Goal: Task Accomplishment & Management: Manage account settings

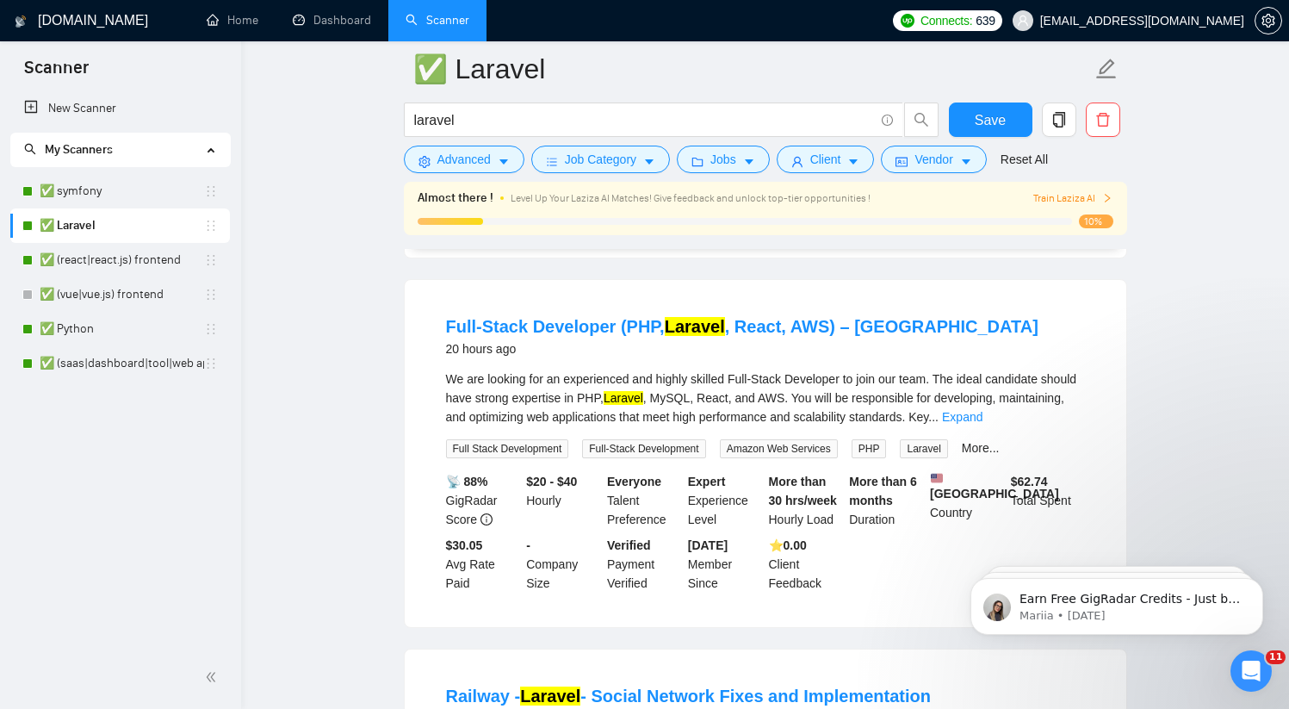
scroll to position [1228, 0]
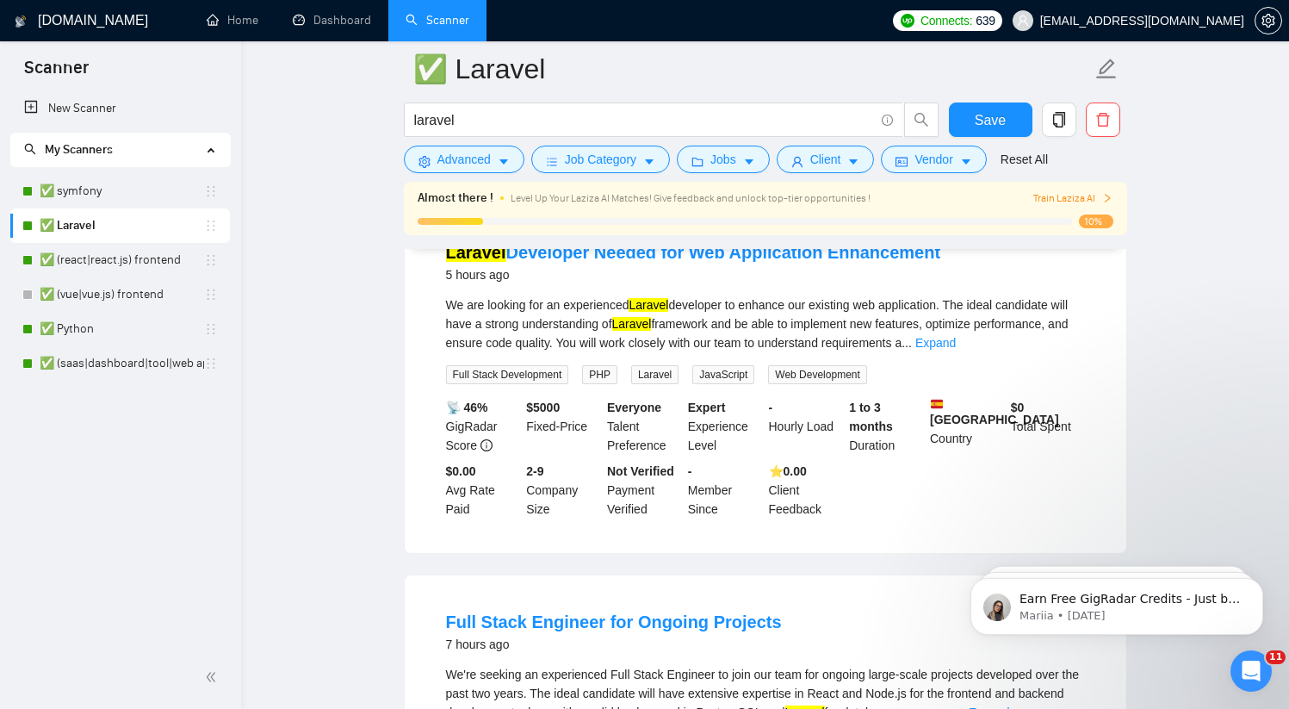
scroll to position [72, 0]
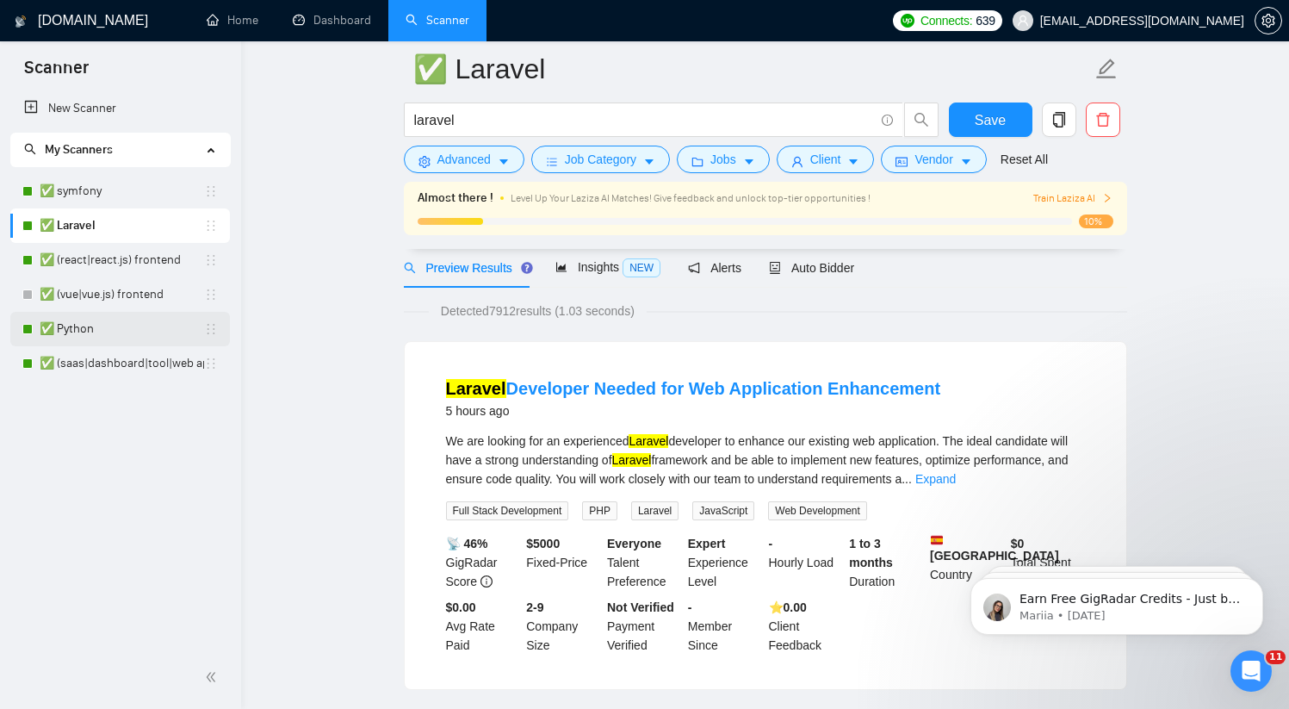
click at [109, 326] on link "✅ Python" at bounding box center [122, 329] width 164 height 34
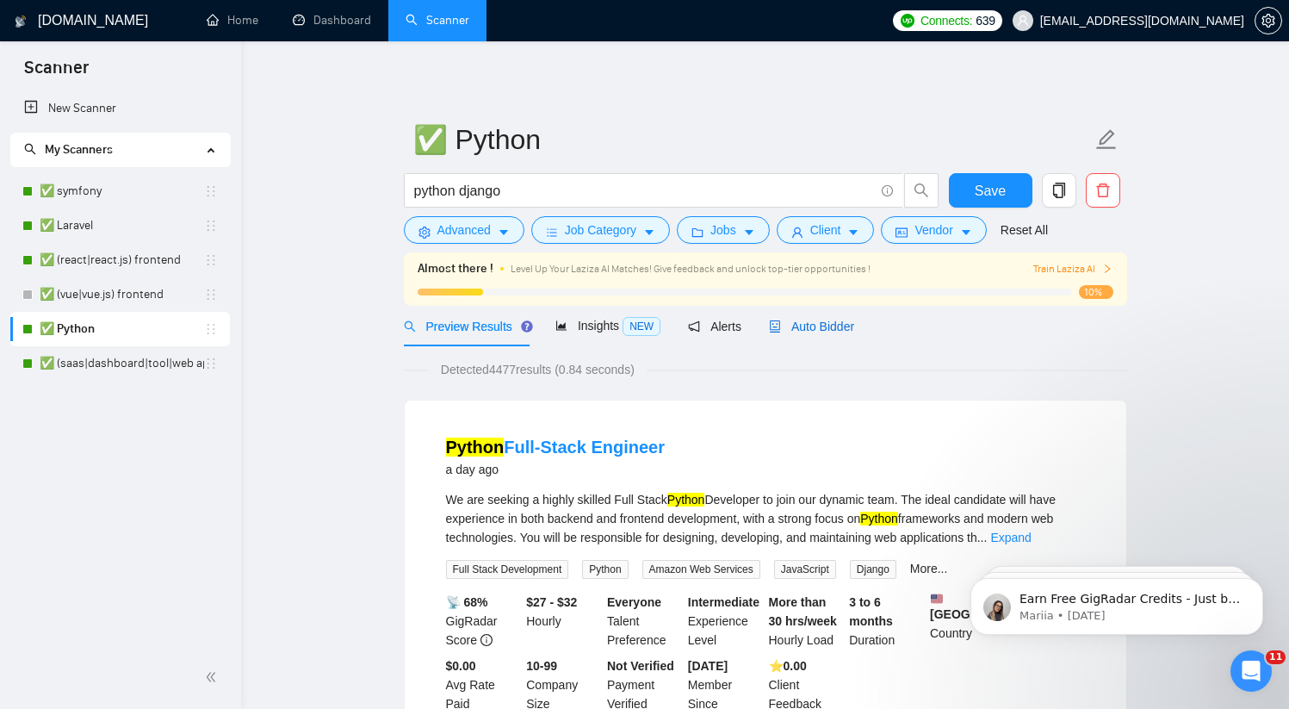
click at [796, 335] on div "Auto Bidder" at bounding box center [811, 326] width 85 height 19
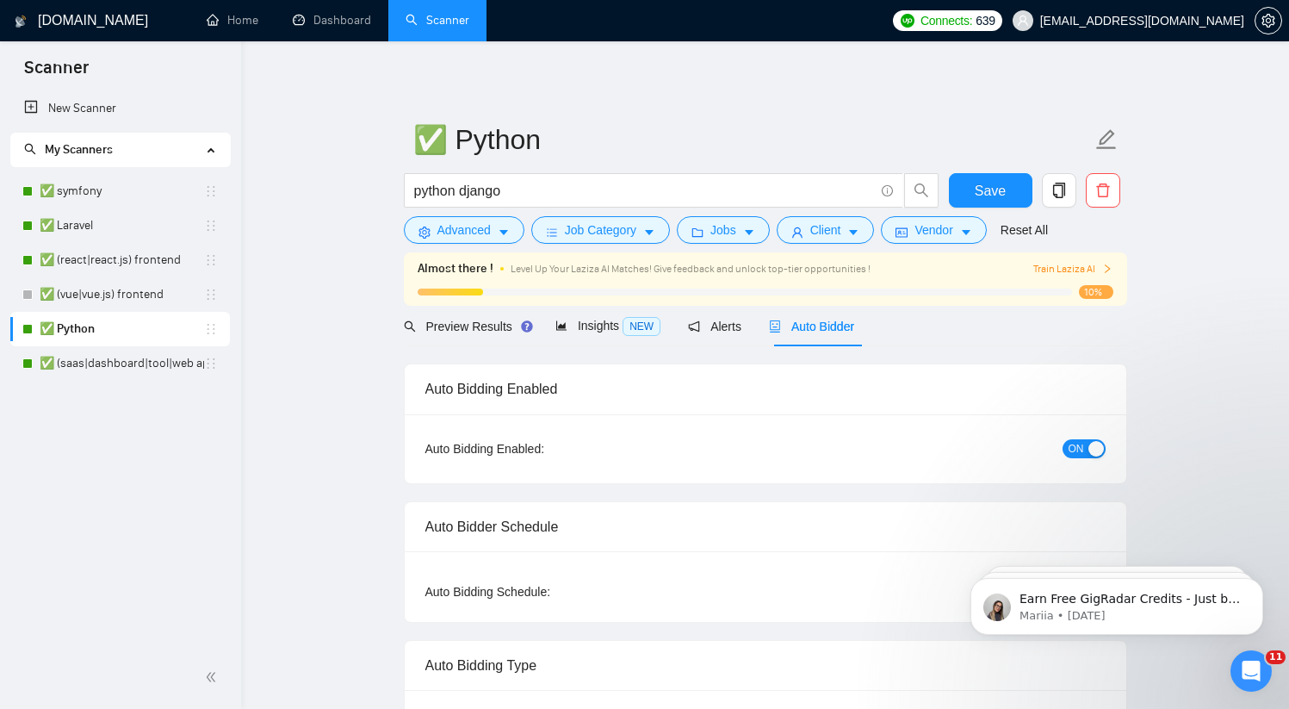
checkbox input "true"
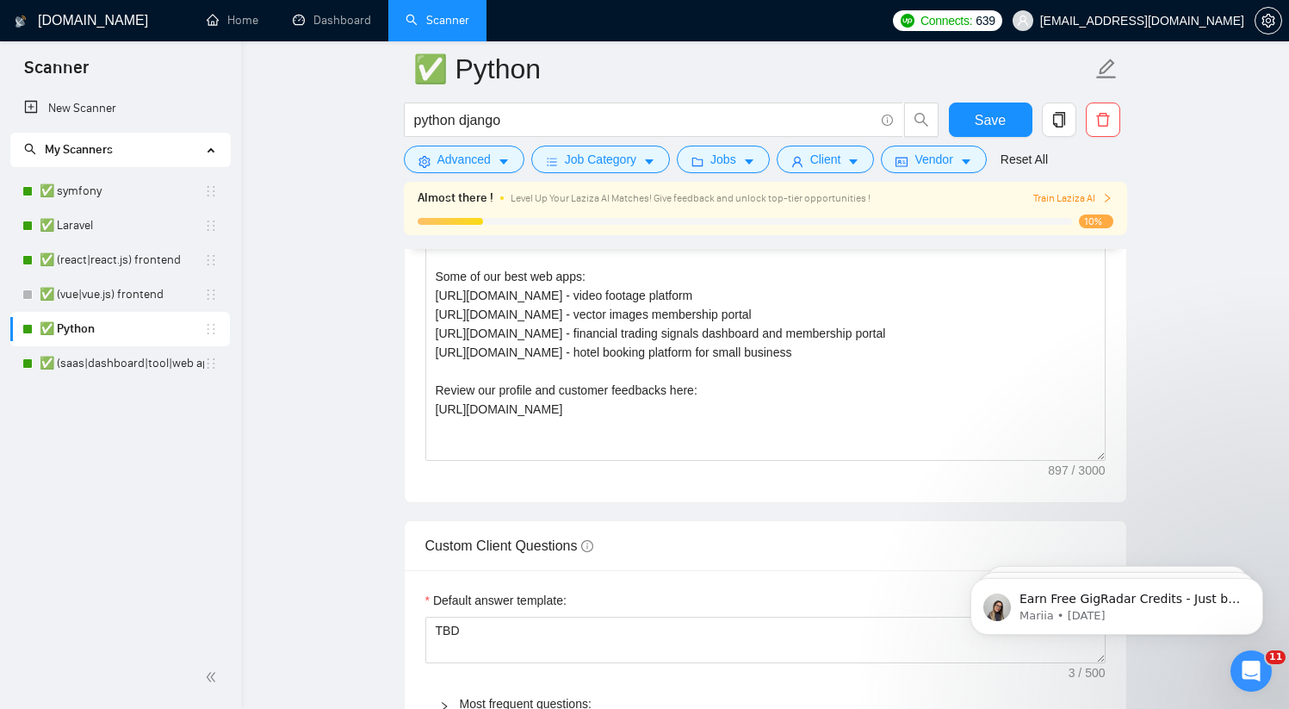
scroll to position [2050, 0]
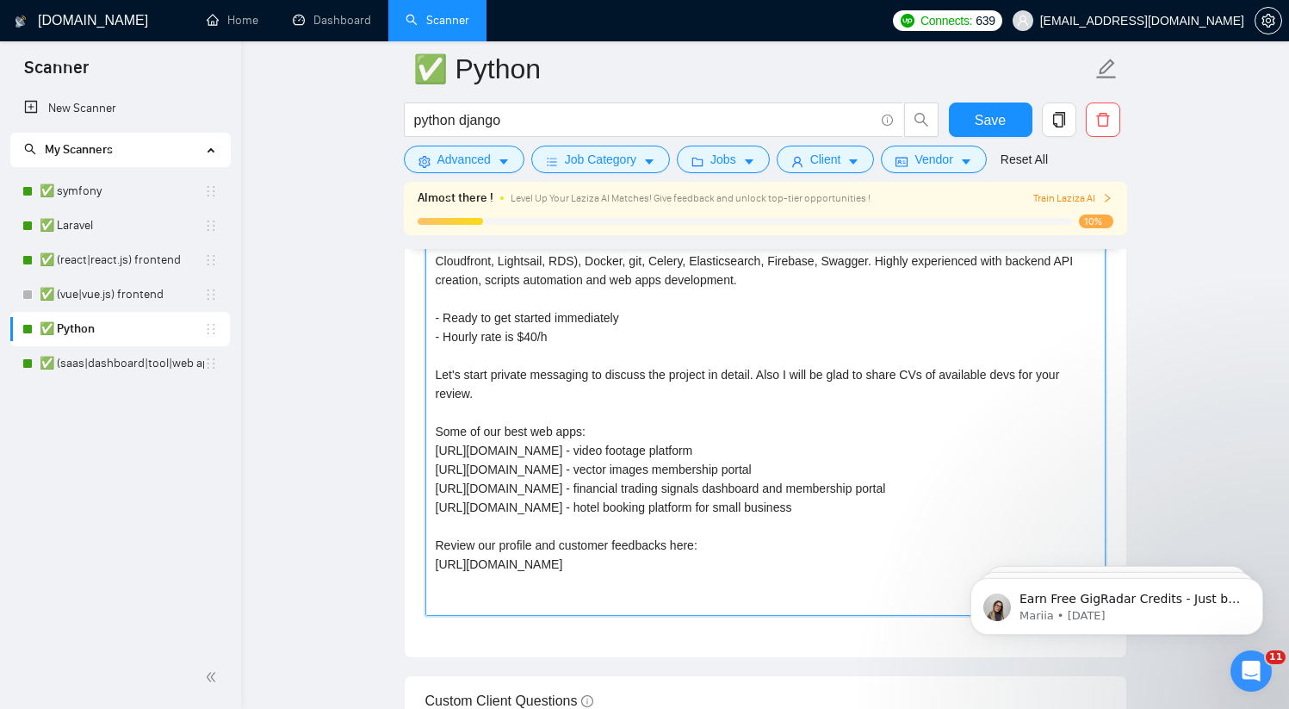
click at [753, 390] on textarea "We can provide you with a full-time Python / Django developer (4-5 years experi…" at bounding box center [765, 422] width 680 height 388
